Goal: Information Seeking & Learning: Learn about a topic

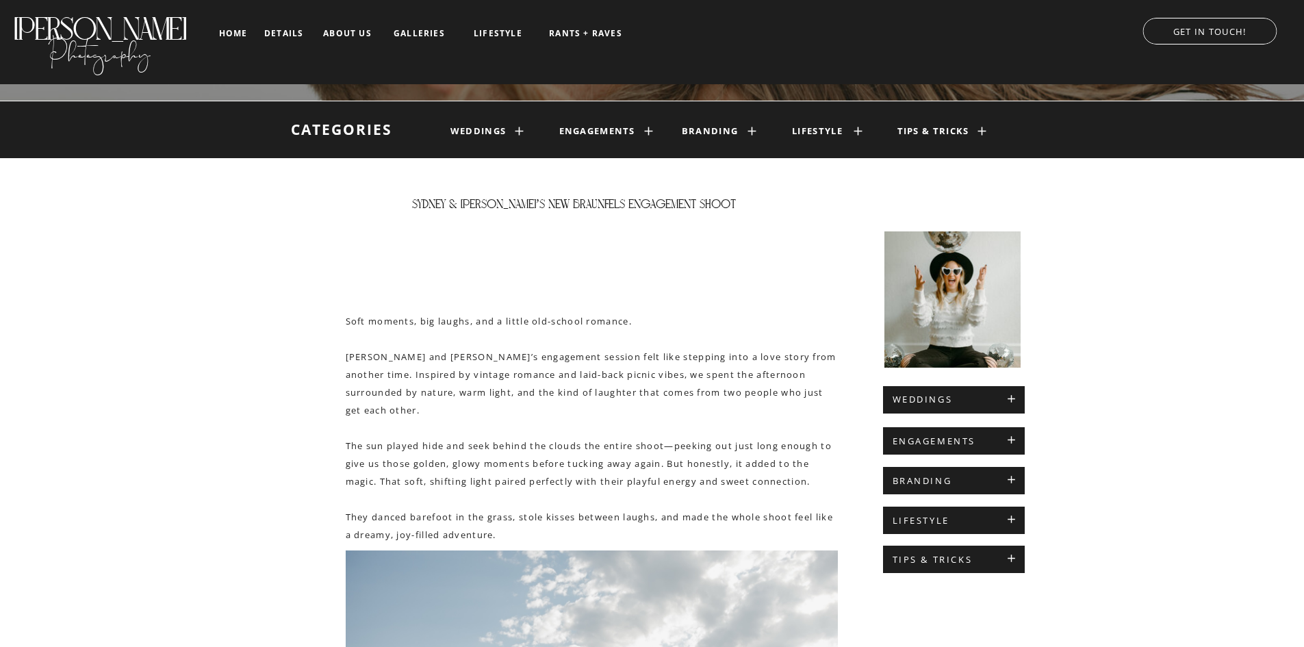
scroll to position [137, 0]
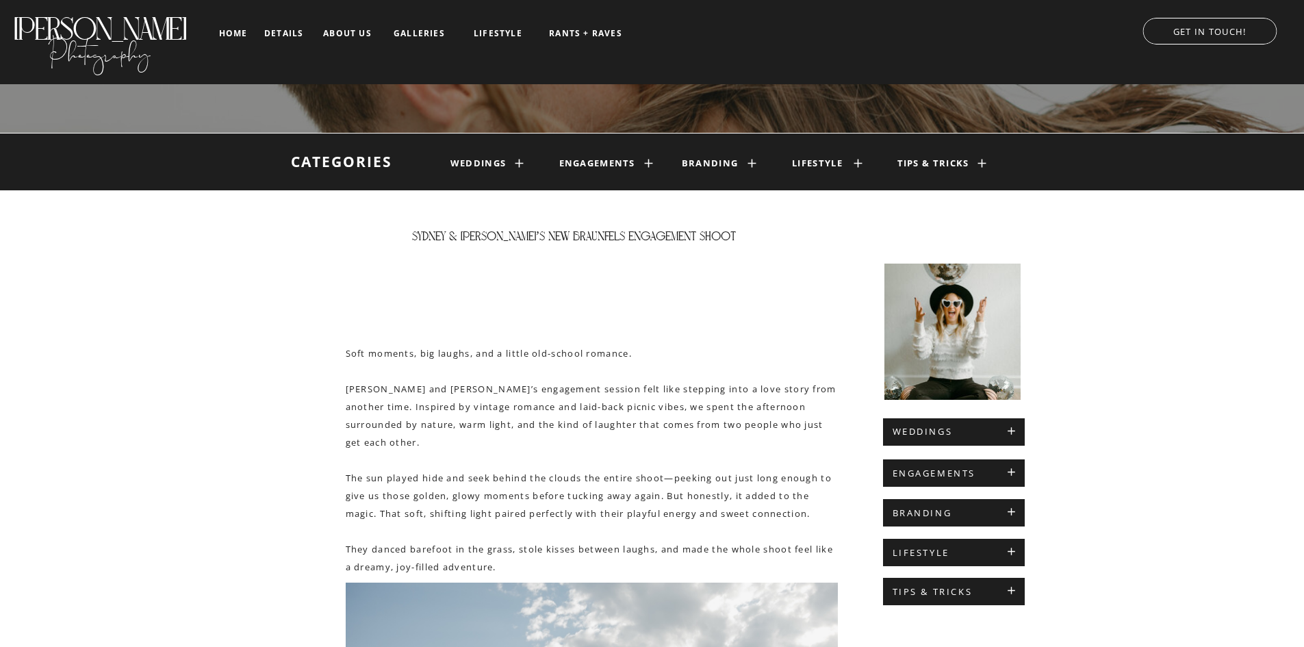
click at [601, 164] on h1 "engagements" at bounding box center [594, 163] width 71 height 11
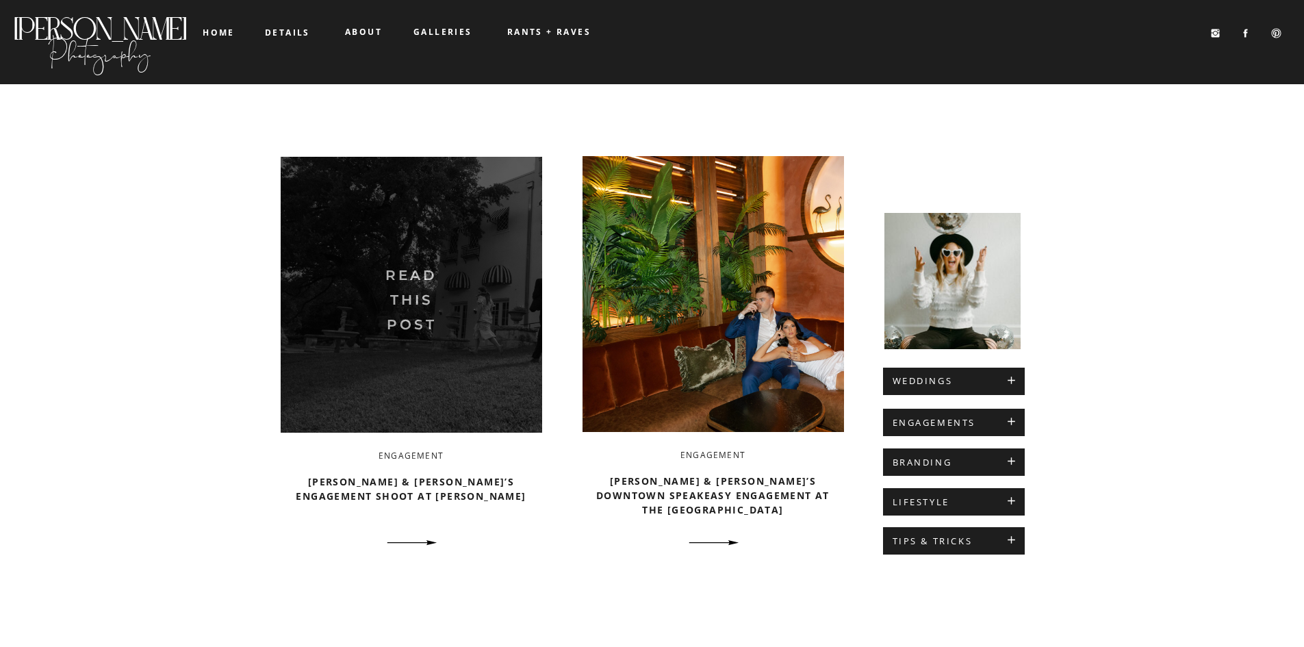
click at [425, 357] on img at bounding box center [412, 295] width 262 height 276
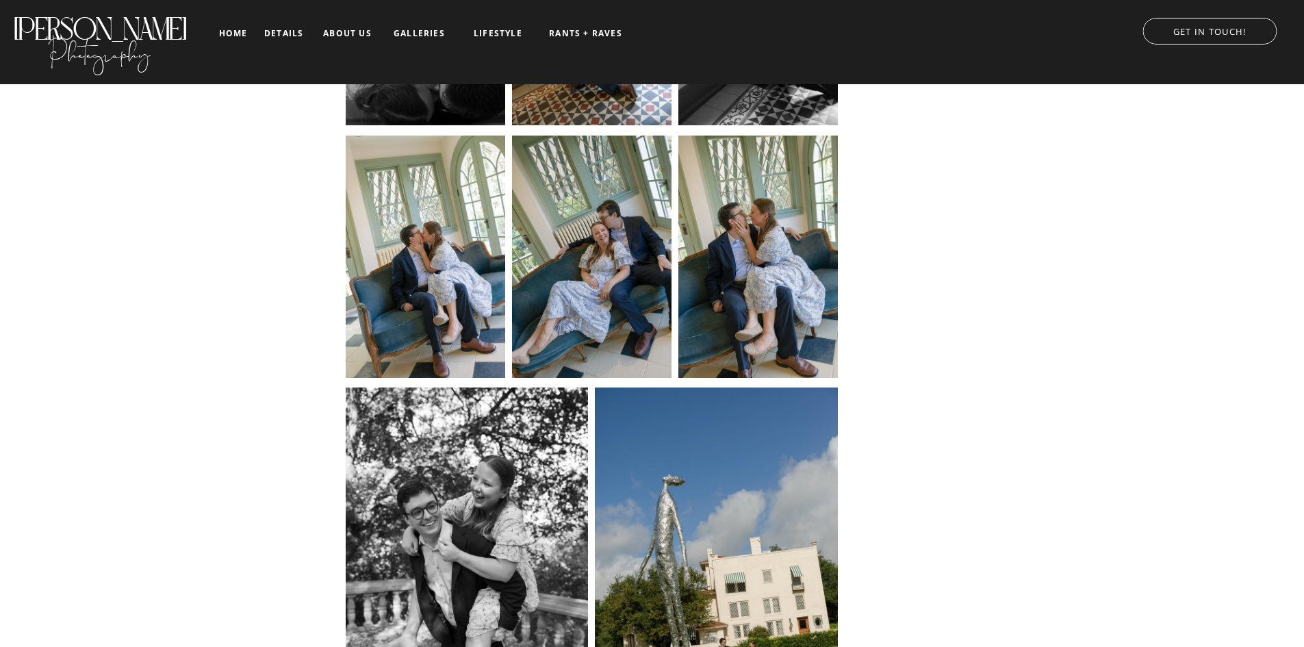
scroll to position [1643, 0]
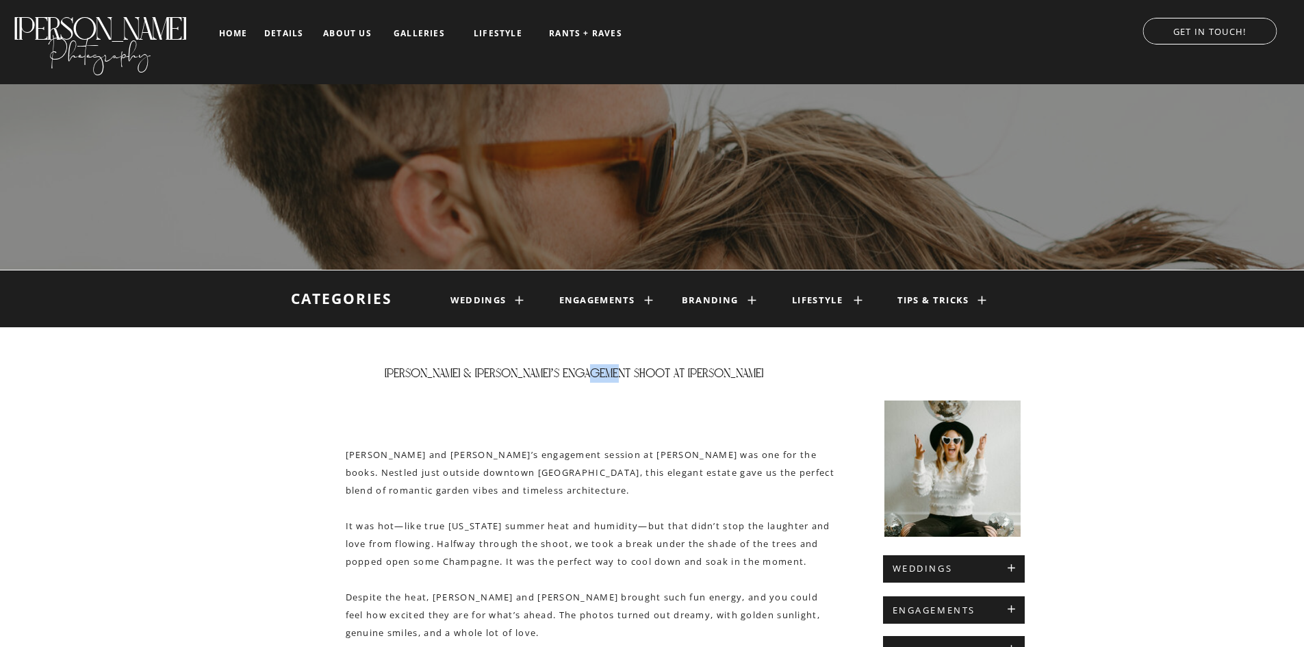
drag, startPoint x: 639, startPoint y: 372, endPoint x: 661, endPoint y: 373, distance: 21.9
click at [661, 373] on h1 "[PERSON_NAME] & [PERSON_NAME]’s Engagement Shoot at [PERSON_NAME]" at bounding box center [574, 373] width 405 height 18
click at [661, 373] on h1 "Cassie & David’s Engagement Shoot at Laguna Gloria" at bounding box center [574, 373] width 405 height 18
drag, startPoint x: 642, startPoint y: 375, endPoint x: 724, endPoint y: 377, distance: 82.2
click at [724, 377] on h1 "Cassie & David’s Engagement Shoot at Laguna Gloria" at bounding box center [574, 373] width 405 height 18
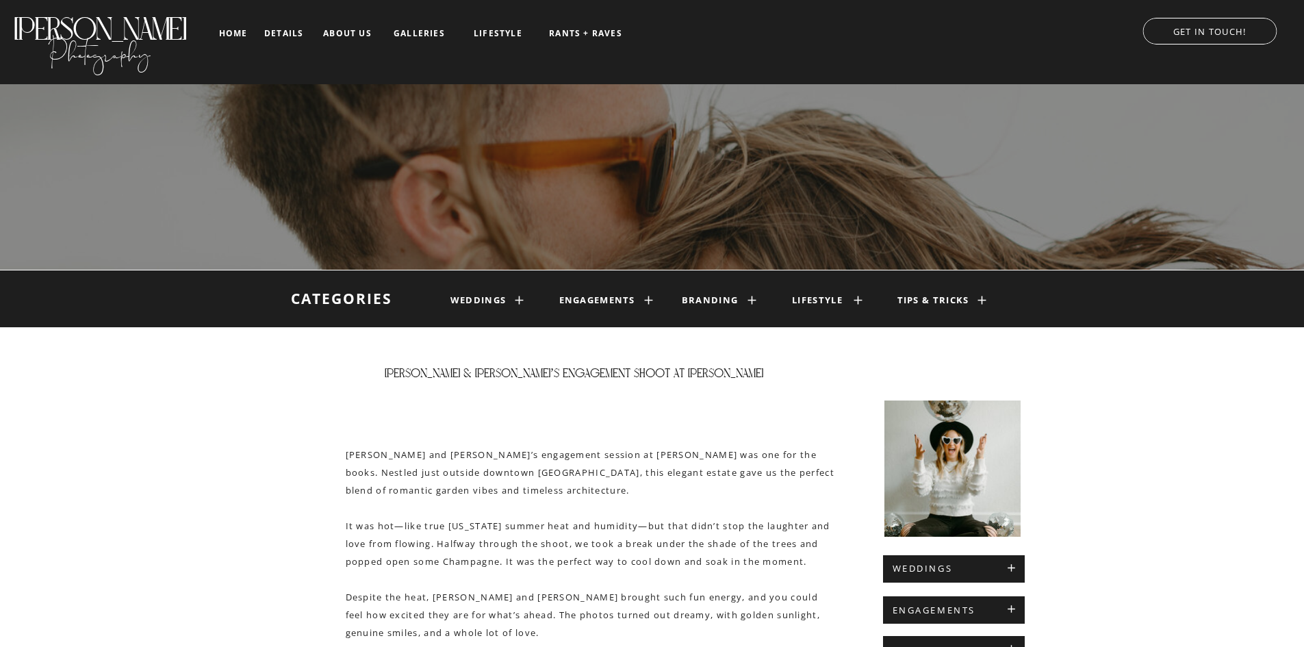
drag, startPoint x: 709, startPoint y: 376, endPoint x: 313, endPoint y: 338, distance: 398.2
click at [596, 303] on h1 "engagements" at bounding box center [594, 300] width 71 height 11
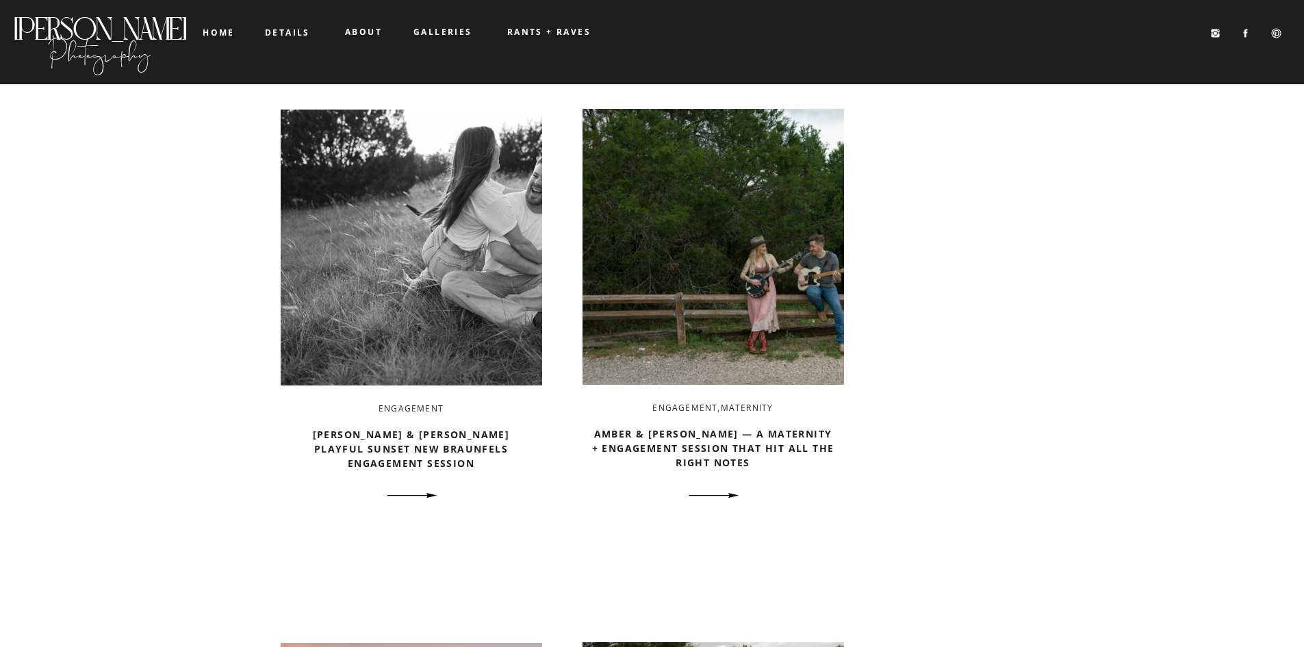
scroll to position [548, 0]
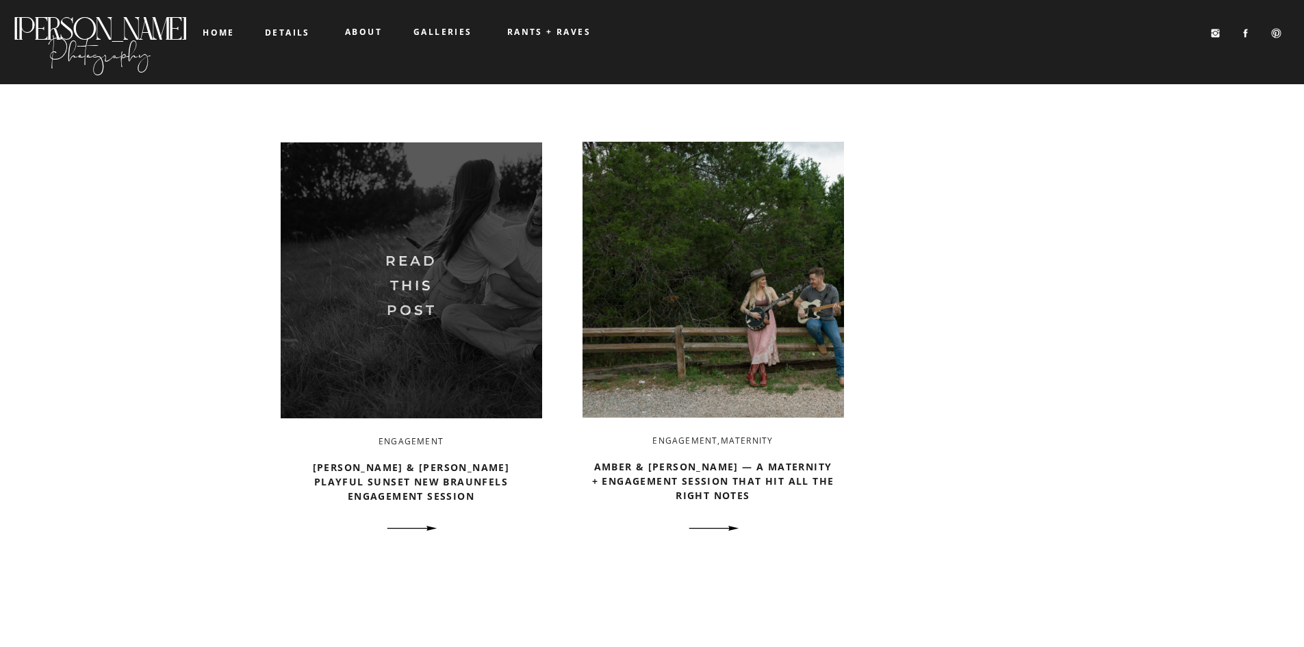
click at [430, 323] on img at bounding box center [412, 280] width 262 height 276
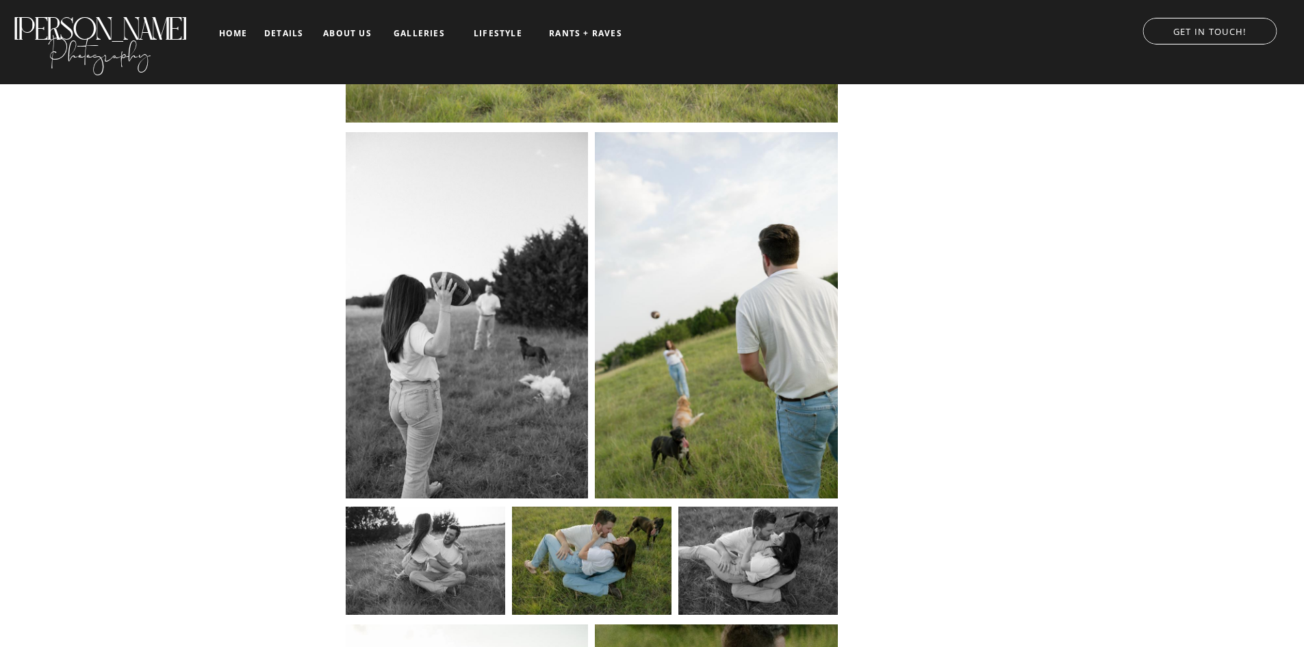
scroll to position [3492, 0]
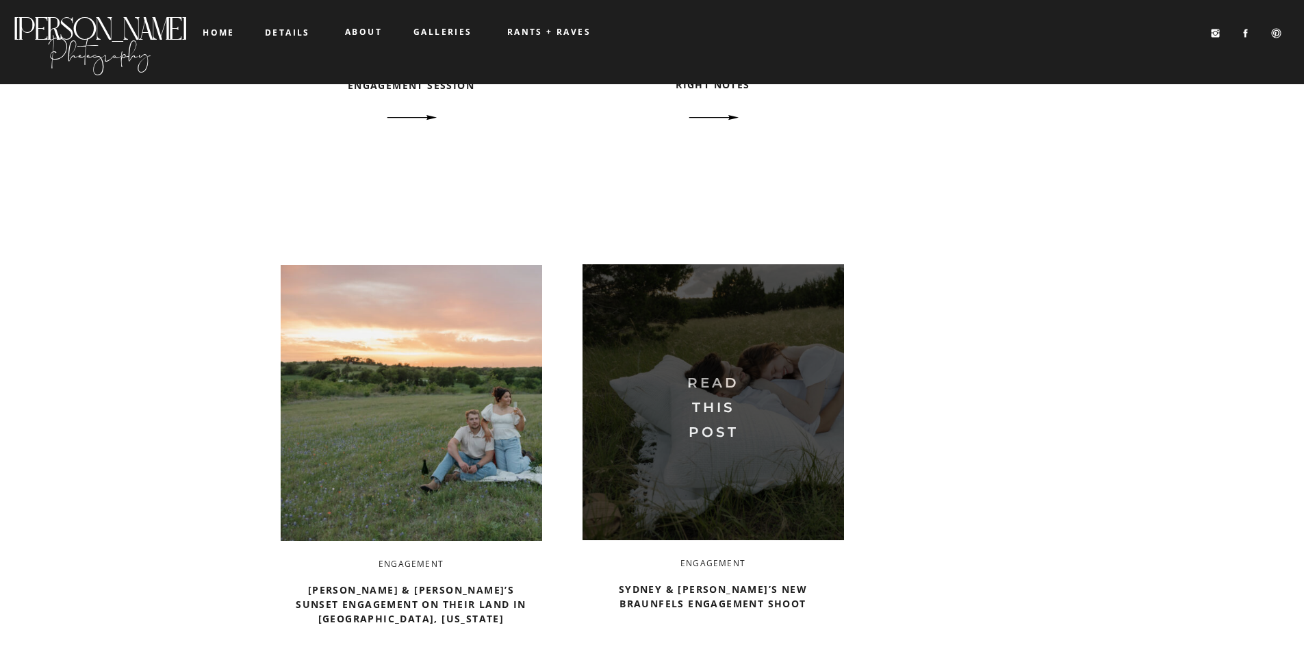
scroll to position [1164, 0]
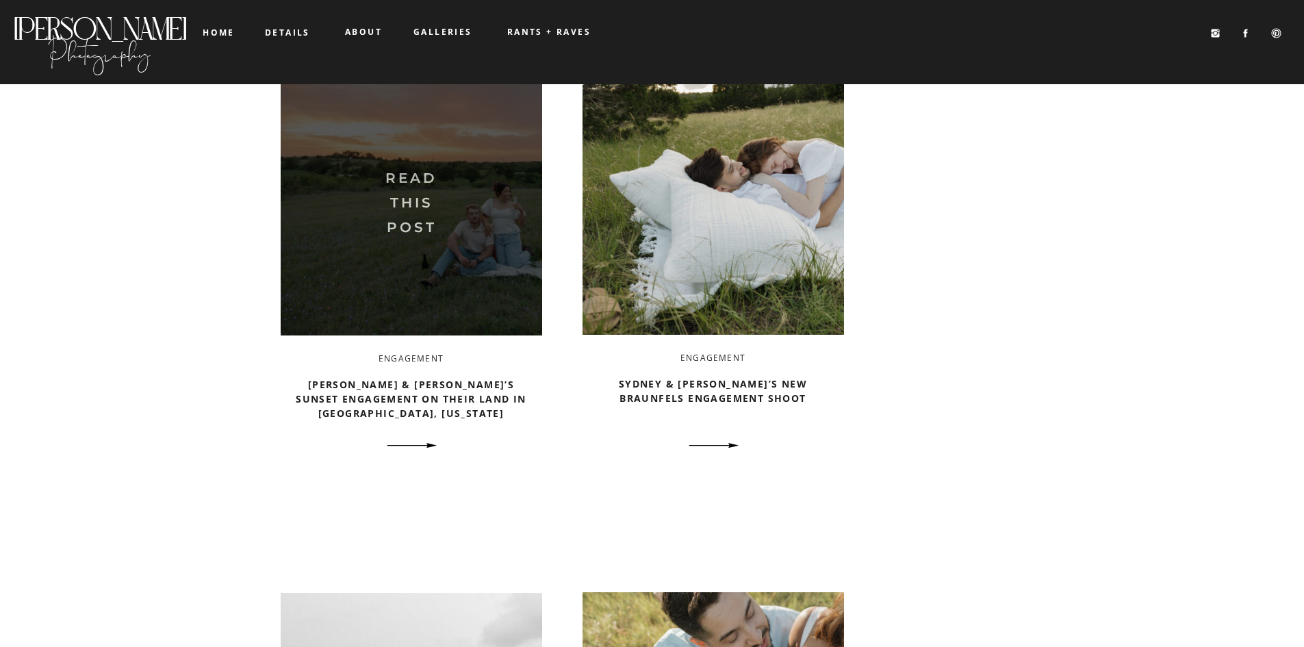
click at [470, 278] on img at bounding box center [412, 198] width 262 height 276
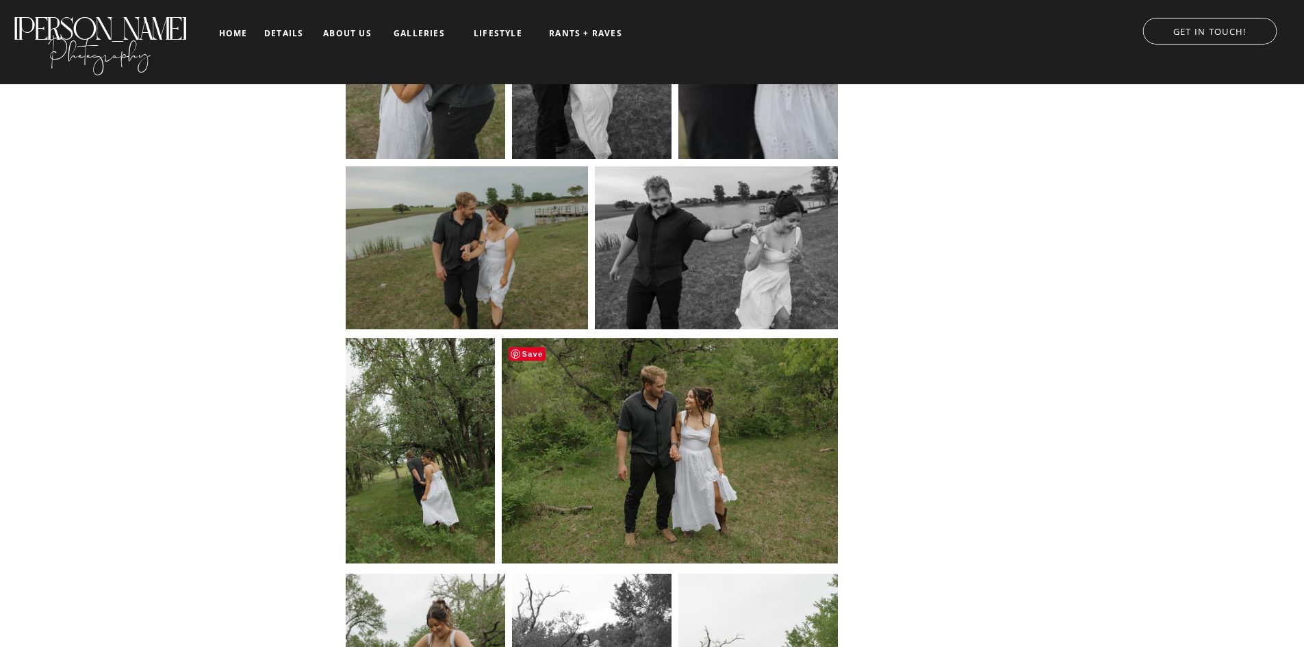
scroll to position [1506, 0]
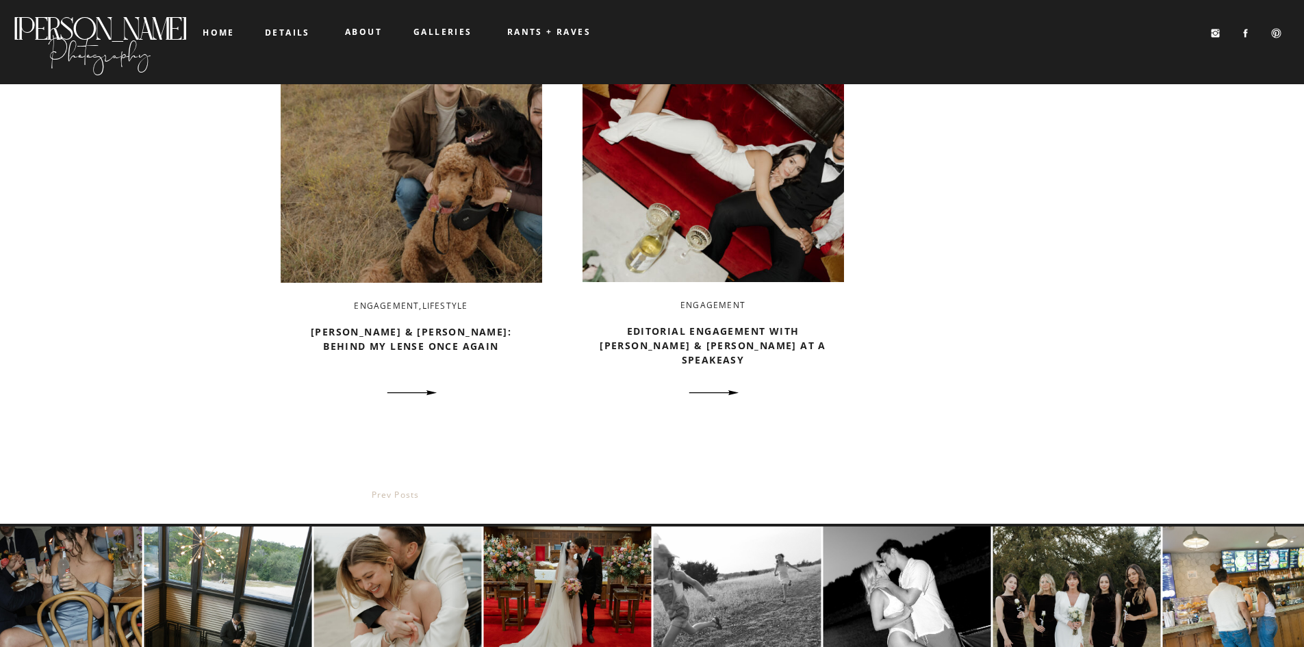
scroll to position [2260, 0]
